Goal: Task Accomplishment & Management: Use online tool/utility

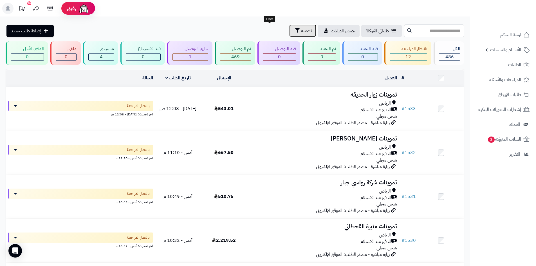
click at [301, 29] on span "تصفية" at bounding box center [306, 30] width 11 height 7
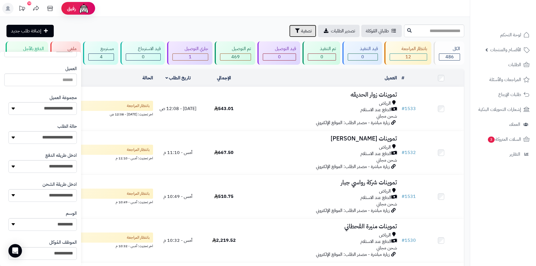
scroll to position [78, 0]
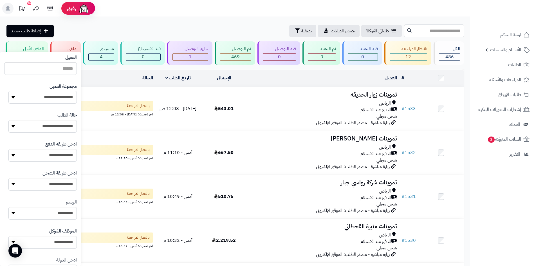
click at [69, 100] on select "**********" at bounding box center [42, 97] width 68 height 13
select select "*"
click at [8, 91] on select "**********" at bounding box center [42, 97] width 68 height 13
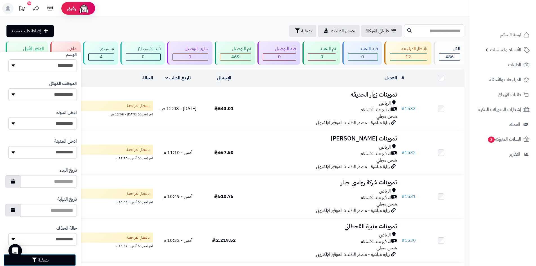
click at [63, 261] on button "تصفية" at bounding box center [39, 260] width 73 height 12
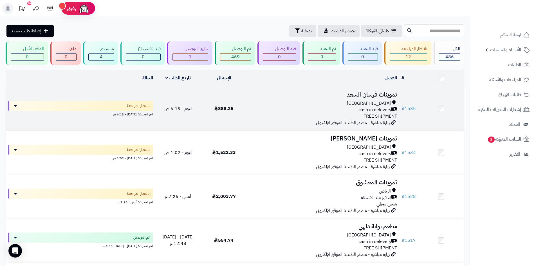
click at [286, 95] on h3 "تموينات فرسان السعد" at bounding box center [323, 94] width 148 height 6
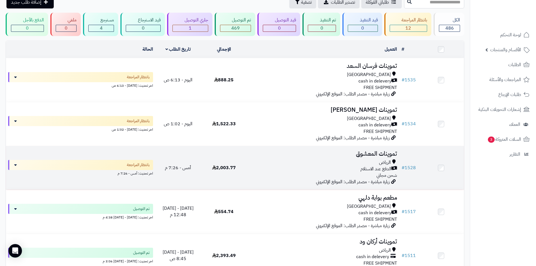
scroll to position [56, 0]
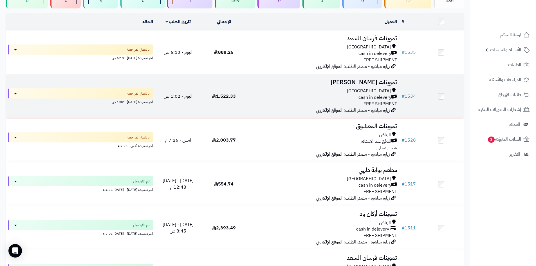
click at [291, 103] on div "Riyadh cash in delevery FREE SHIPMENT" at bounding box center [323, 97] width 148 height 19
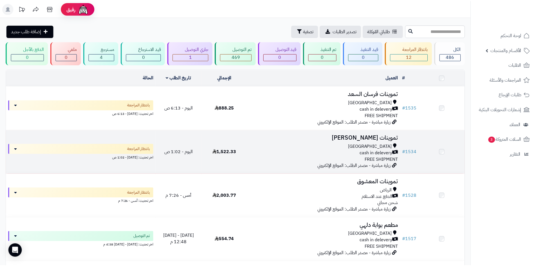
scroll to position [56, 0]
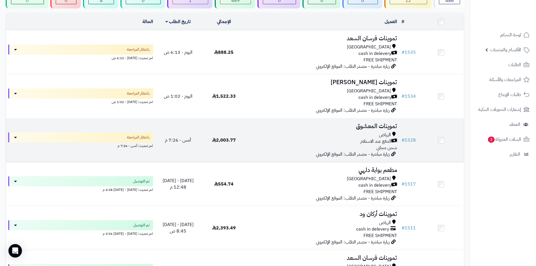
click at [268, 134] on div "الرياض" at bounding box center [323, 135] width 148 height 6
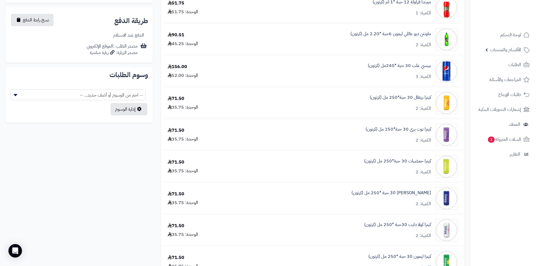
scroll to position [141, 0]
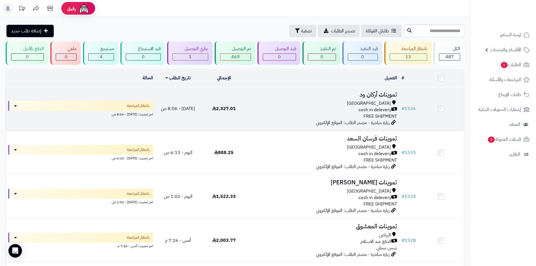
click at [299, 109] on div "cash in delevery" at bounding box center [323, 110] width 148 height 6
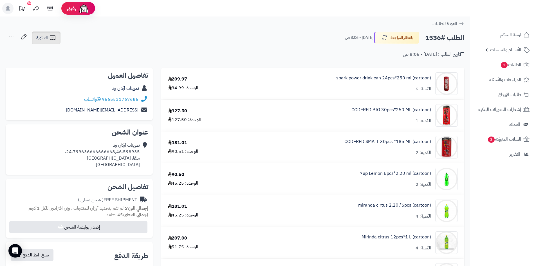
click at [54, 41] on icon at bounding box center [52, 37] width 7 height 7
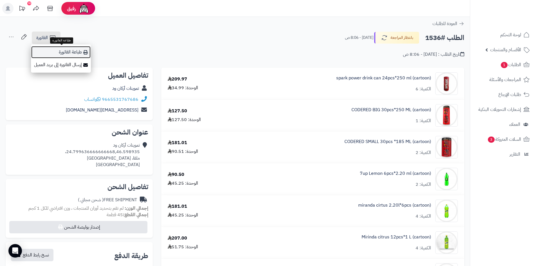
click at [59, 50] on link "طباعة الفاتورة" at bounding box center [61, 52] width 60 height 13
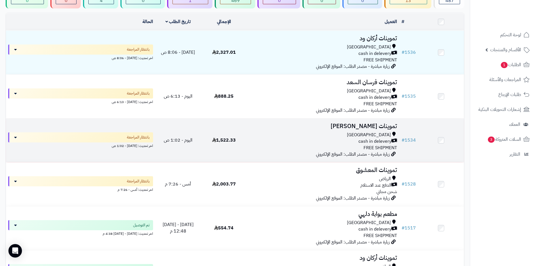
scroll to position [84, 0]
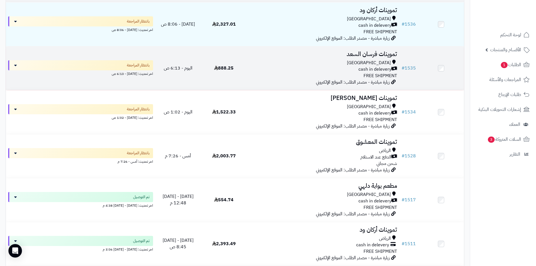
click at [289, 73] on div "Riyadh cash in delevery FREE SHIPMENT" at bounding box center [323, 69] width 148 height 19
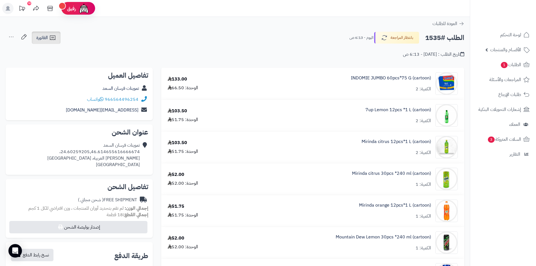
click at [57, 42] on link "الفاتورة" at bounding box center [46, 38] width 29 height 12
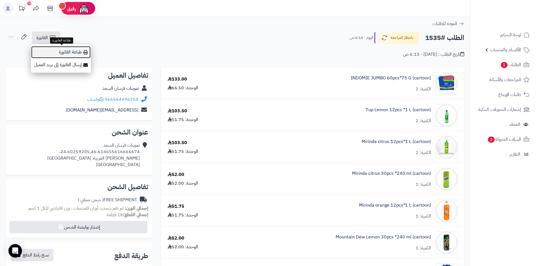
click at [66, 52] on link "طباعة الفاتورة" at bounding box center [61, 52] width 60 height 13
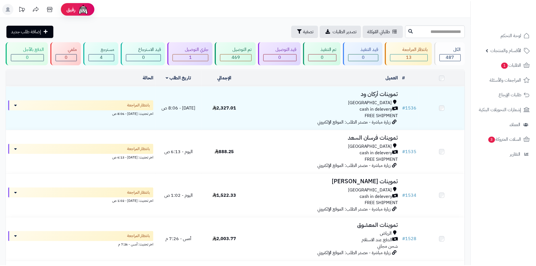
scroll to position [78, 0]
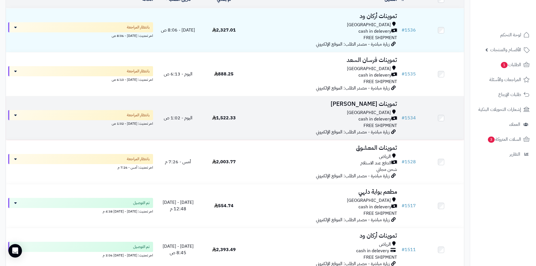
click at [349, 108] on td "تموينات خالد عبدالرحيم باعباد Riyadh cash in delevery FREE SHIPMENT زيارة مباشر…" at bounding box center [323, 118] width 152 height 44
click at [329, 108] on td "تموينات خالد عبدالرحيم باعباد Riyadh cash in delevery FREE SHIPMENT زيارة مباشر…" at bounding box center [323, 118] width 152 height 44
click at [276, 120] on div "cash in delevery" at bounding box center [323, 119] width 148 height 6
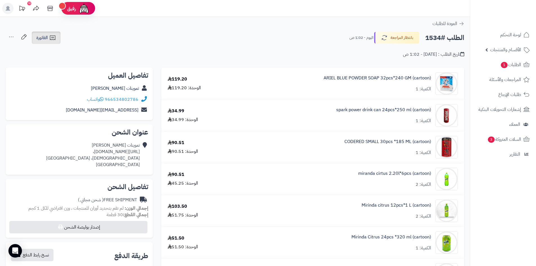
click at [48, 36] on span "الفاتورة" at bounding box center [42, 37] width 12 height 7
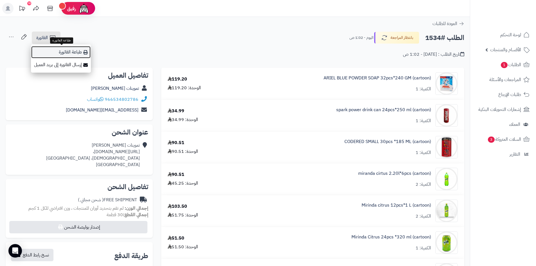
click at [53, 46] on link "طباعة الفاتورة" at bounding box center [61, 52] width 60 height 13
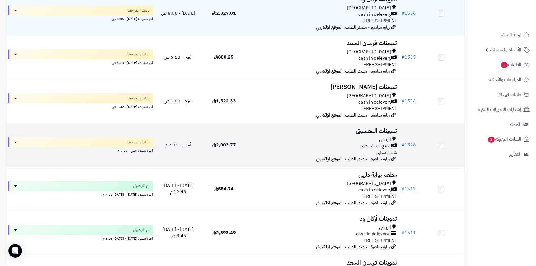
scroll to position [123, 0]
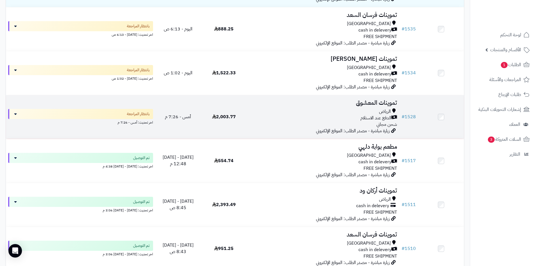
click at [260, 122] on div "الرياض الدفع عند الاستلام شحن مجاني" at bounding box center [323, 117] width 148 height 19
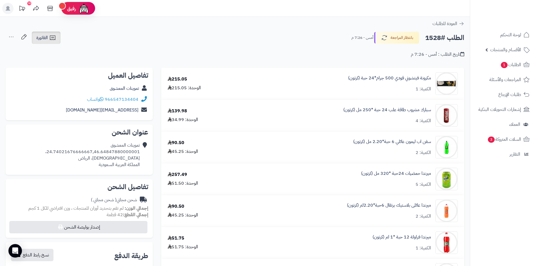
click at [50, 41] on icon at bounding box center [52, 37] width 7 height 7
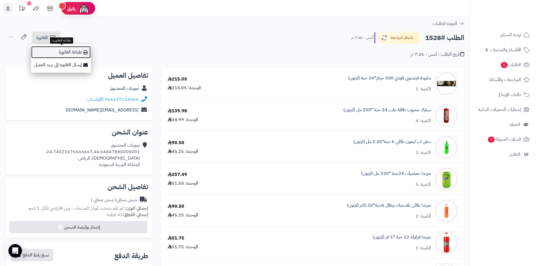
click at [52, 49] on link "طباعة الفاتورة" at bounding box center [61, 52] width 60 height 13
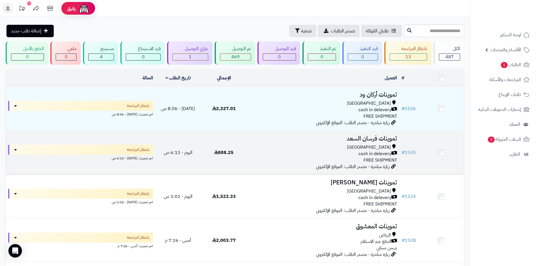
click at [343, 145] on div "[GEOGRAPHIC_DATA]" at bounding box center [323, 147] width 148 height 6
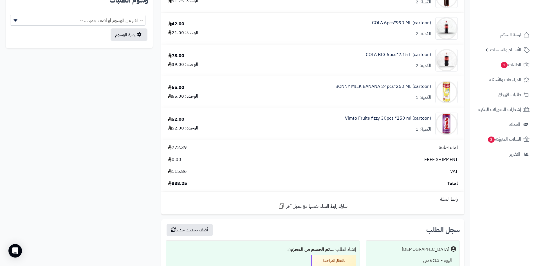
scroll to position [141, 0]
